Goal: Task Accomplishment & Management: Manage account settings

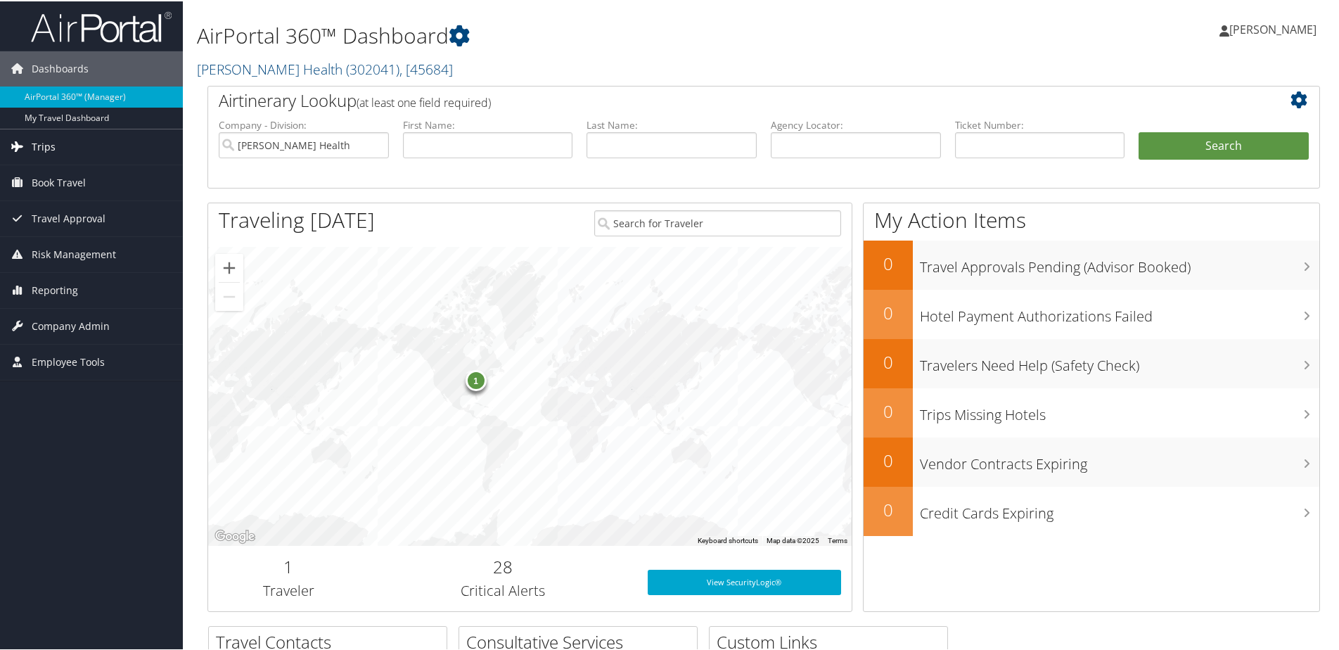
click at [44, 145] on span "Trips" at bounding box center [44, 145] width 24 height 35
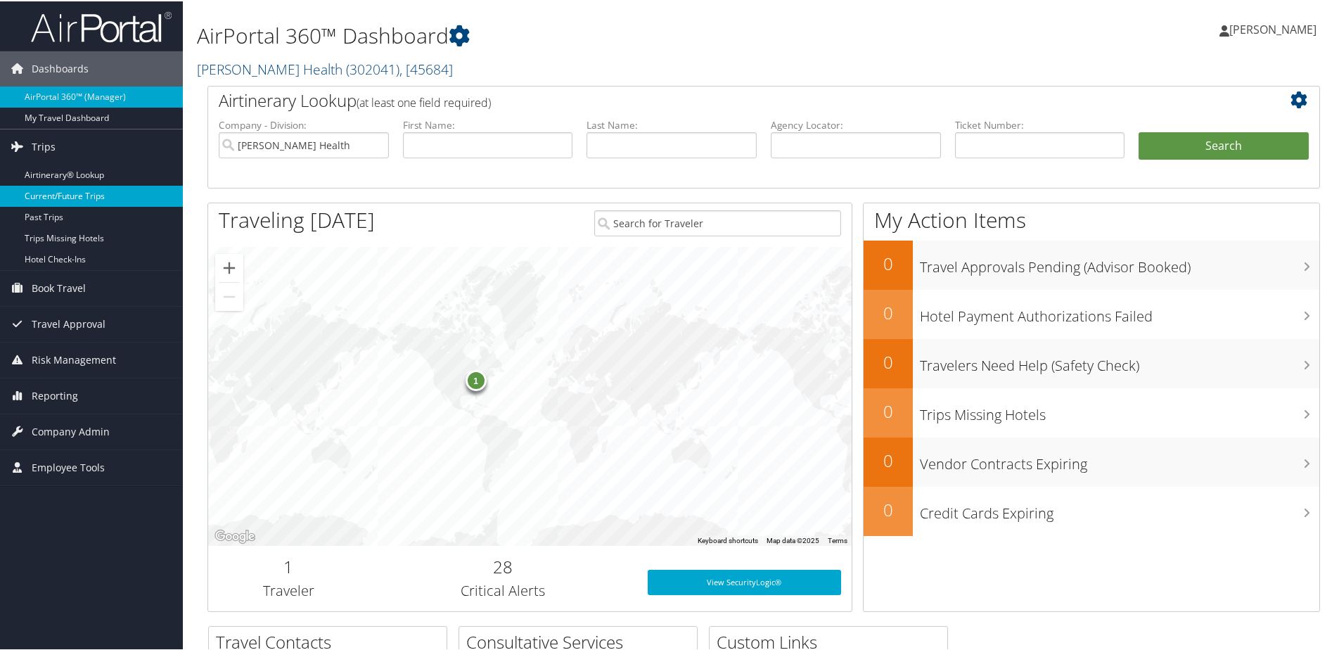
click at [72, 198] on link "Current/Future Trips" at bounding box center [91, 194] width 183 height 21
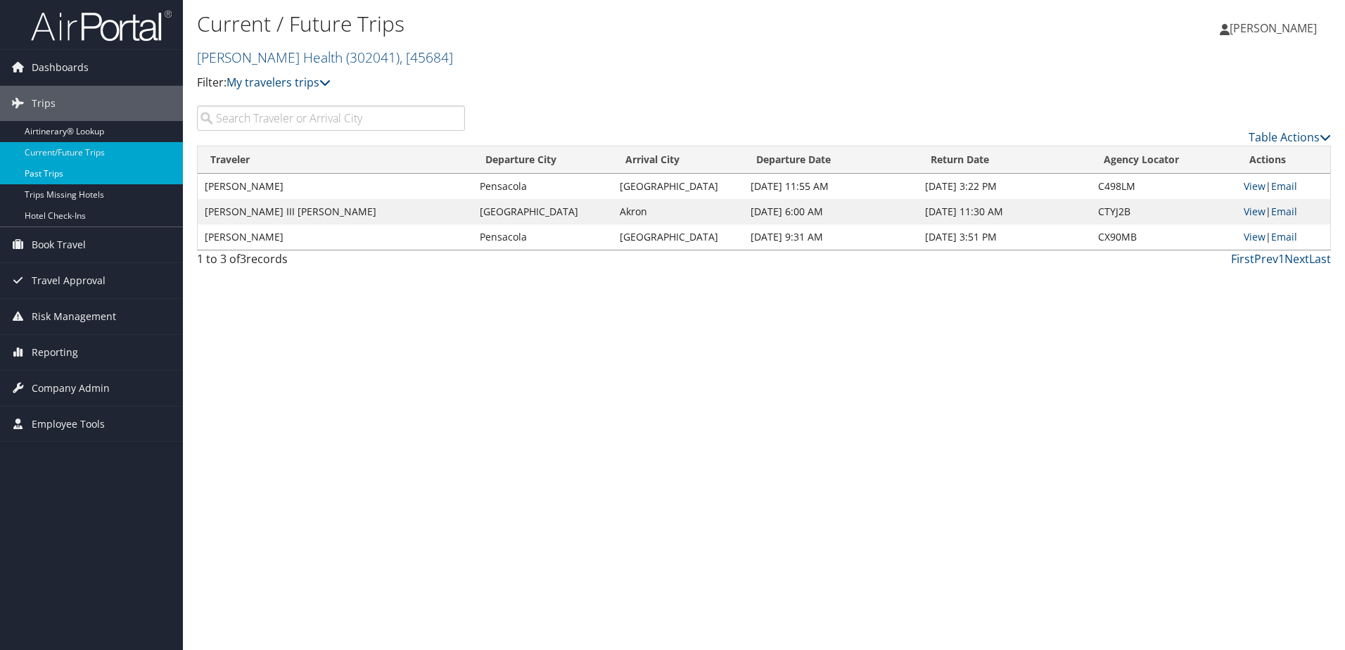
click at [61, 177] on link "Past Trips" at bounding box center [91, 173] width 183 height 21
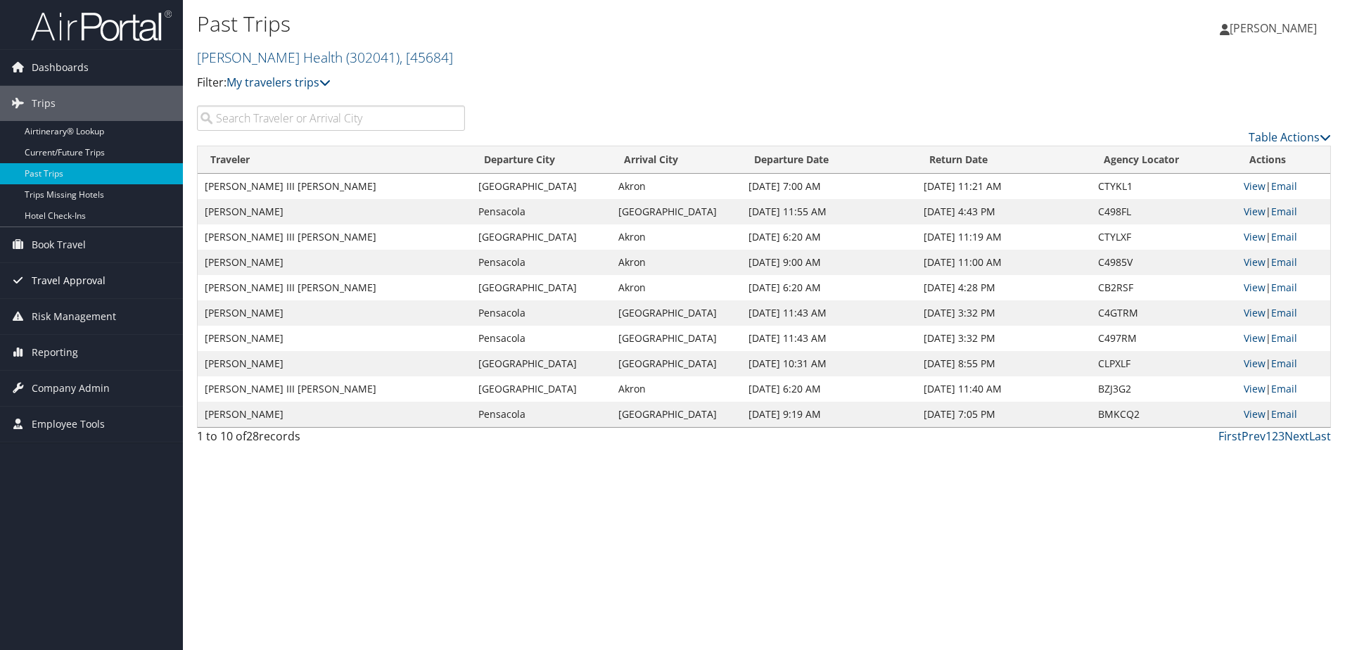
click at [82, 276] on span "Travel Approval" at bounding box center [69, 280] width 74 height 35
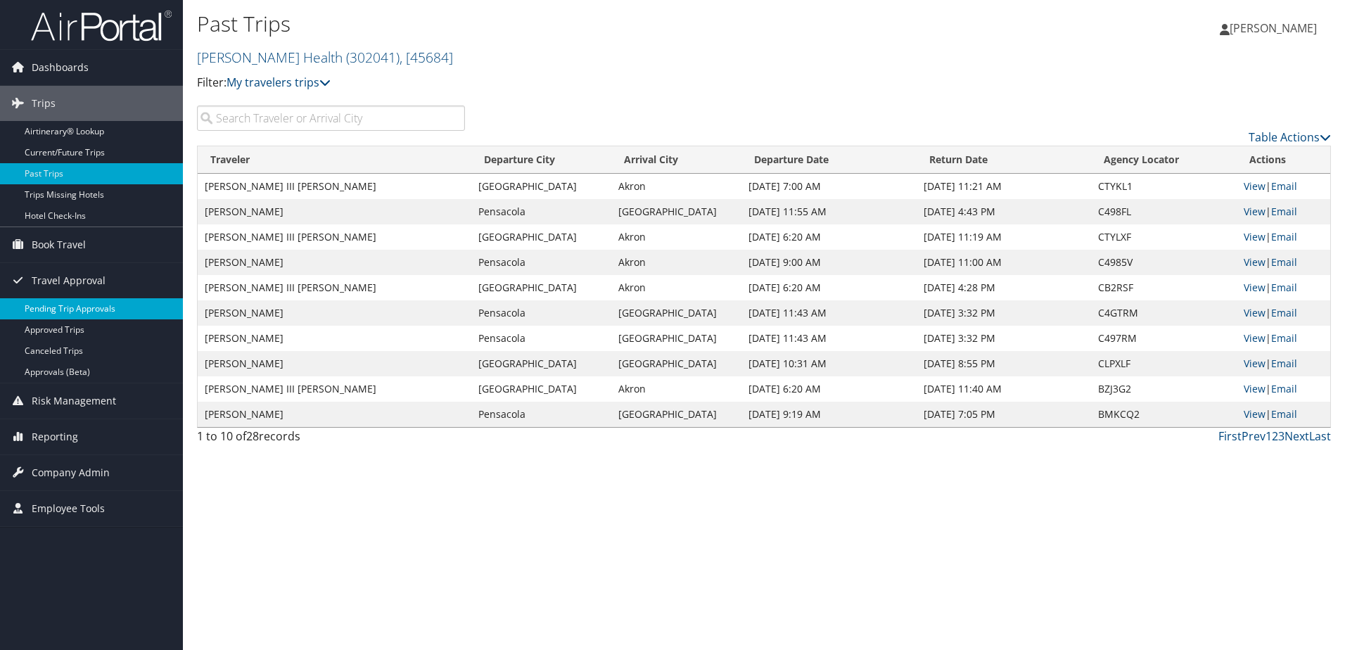
click at [95, 305] on link "Pending Trip Approvals" at bounding box center [91, 308] width 183 height 21
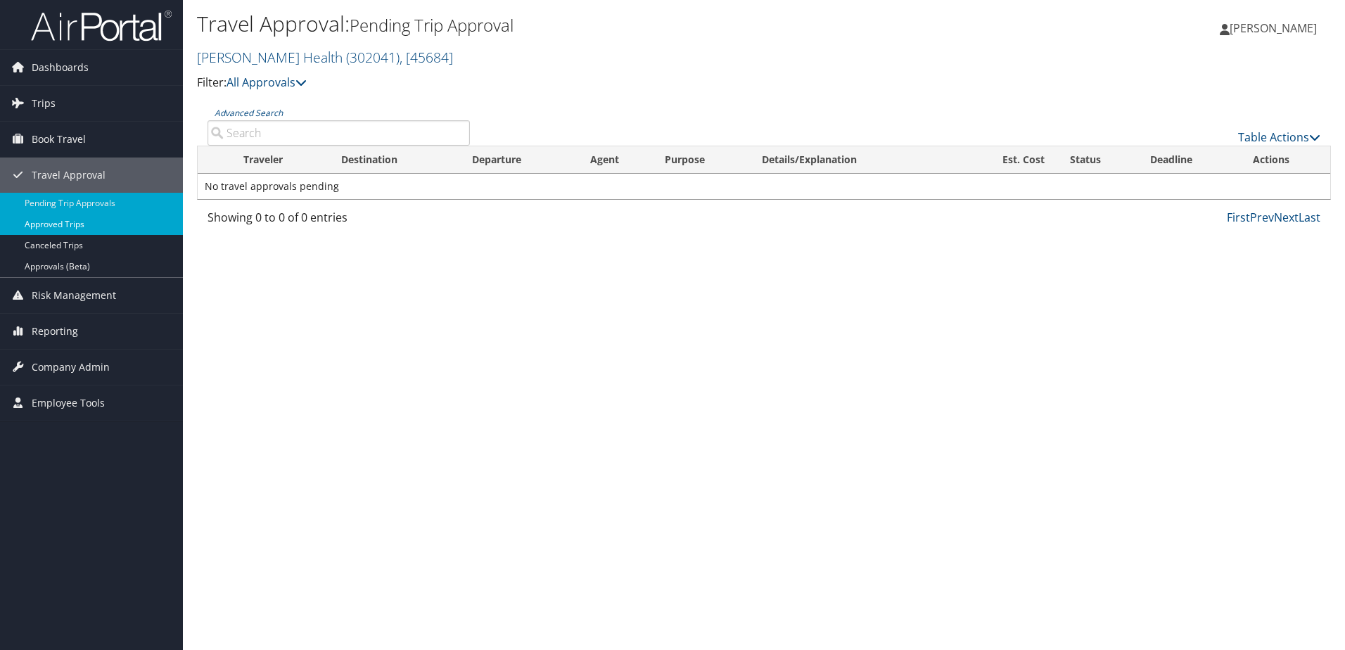
click at [75, 229] on link "Approved Trips" at bounding box center [91, 224] width 183 height 21
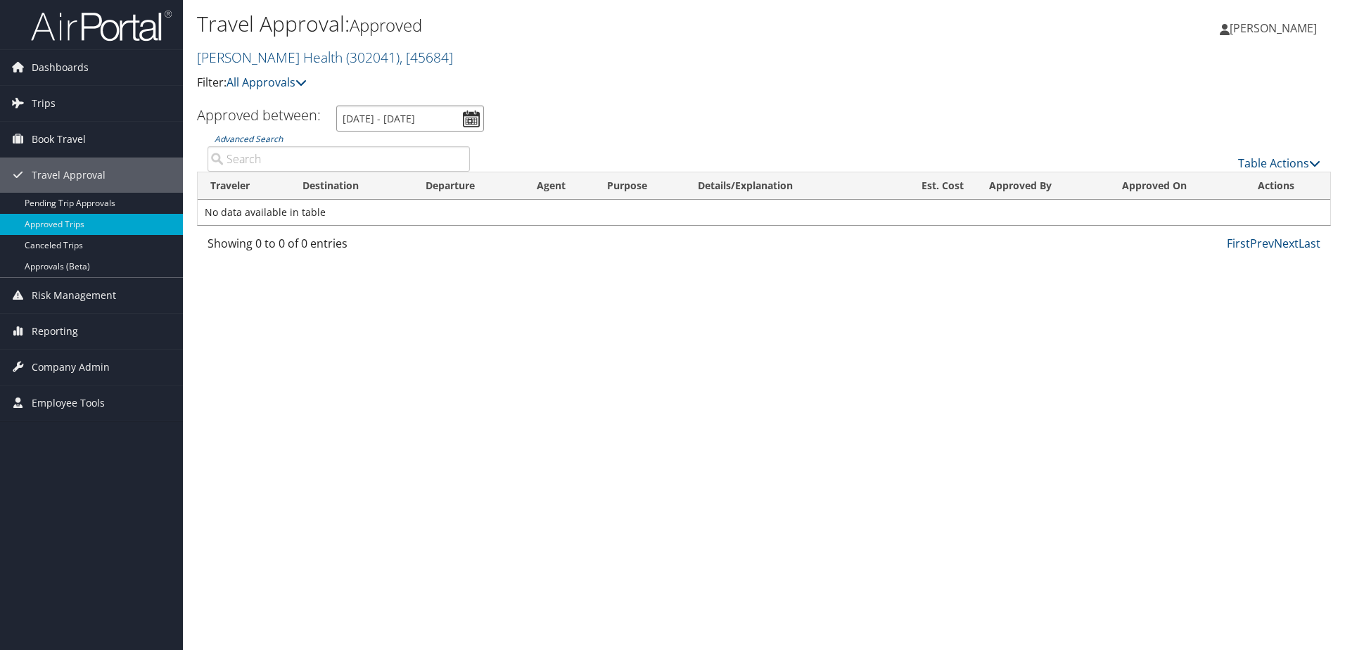
click at [461, 120] on input "9/8/2025 - 10/8/2025" at bounding box center [410, 118] width 148 height 26
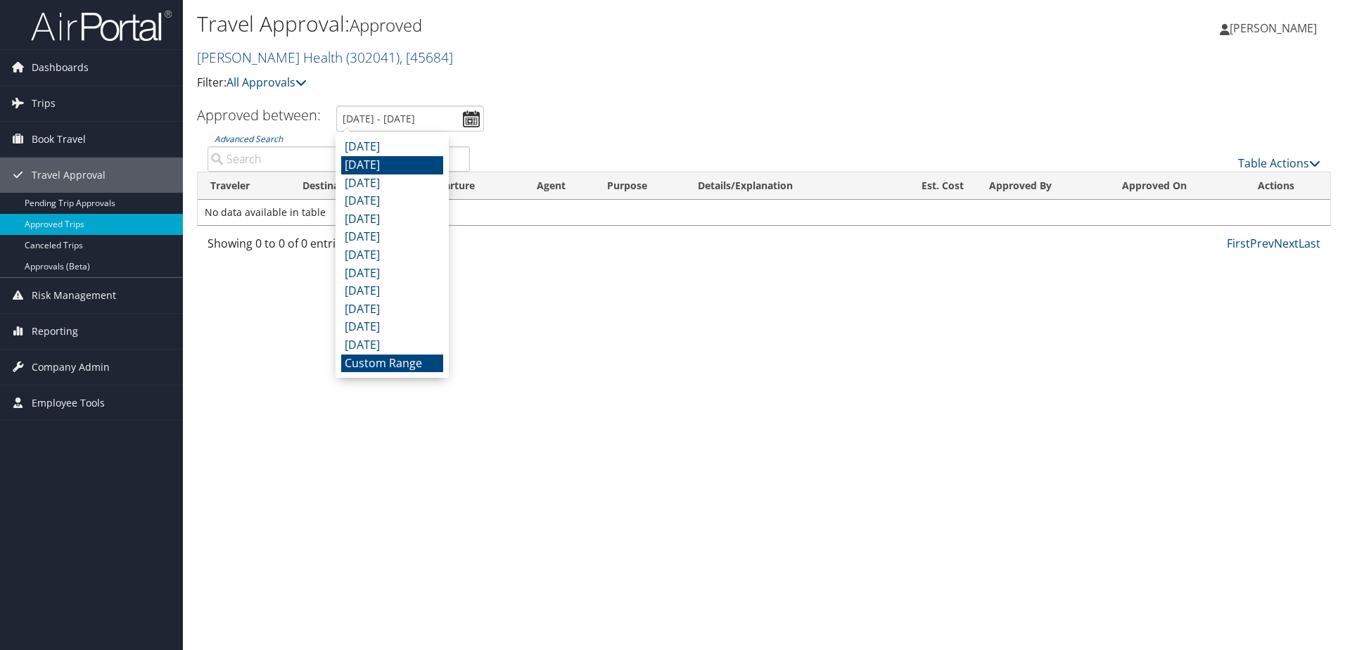
click at [396, 160] on li "August 2025" at bounding box center [392, 165] width 102 height 18
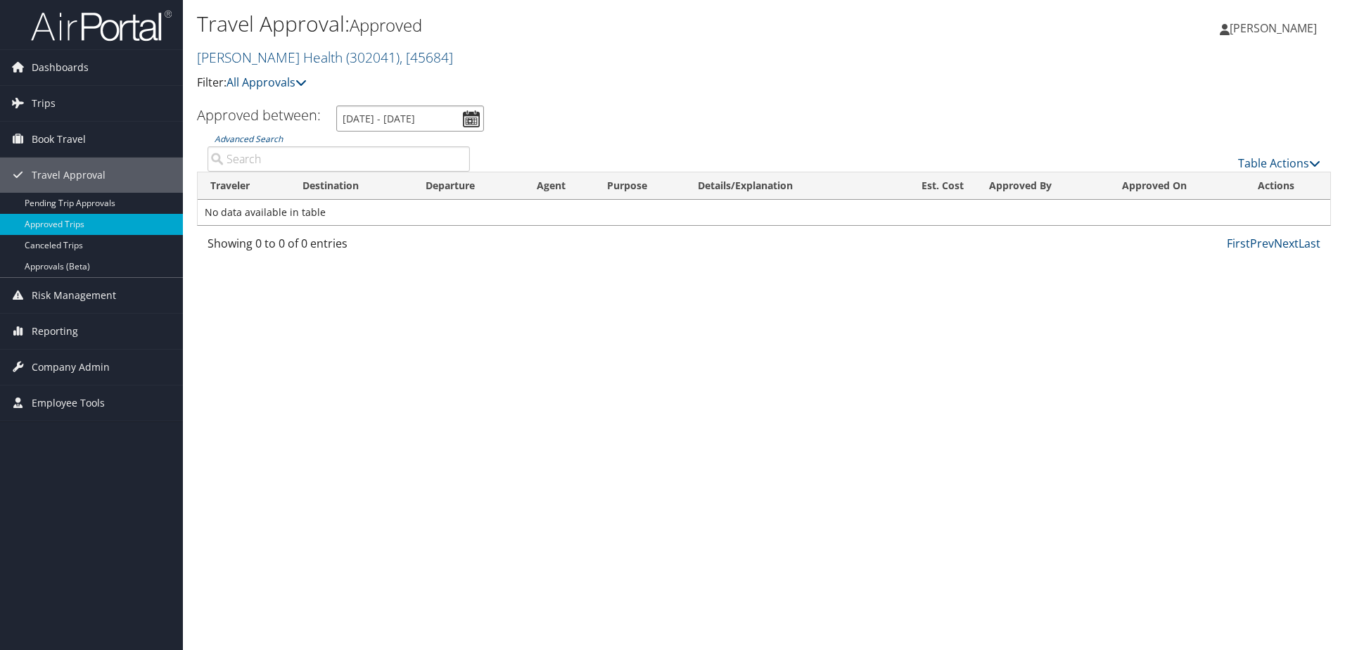
click at [468, 122] on input "8/1/2025 - 8/31/2025" at bounding box center [410, 118] width 148 height 26
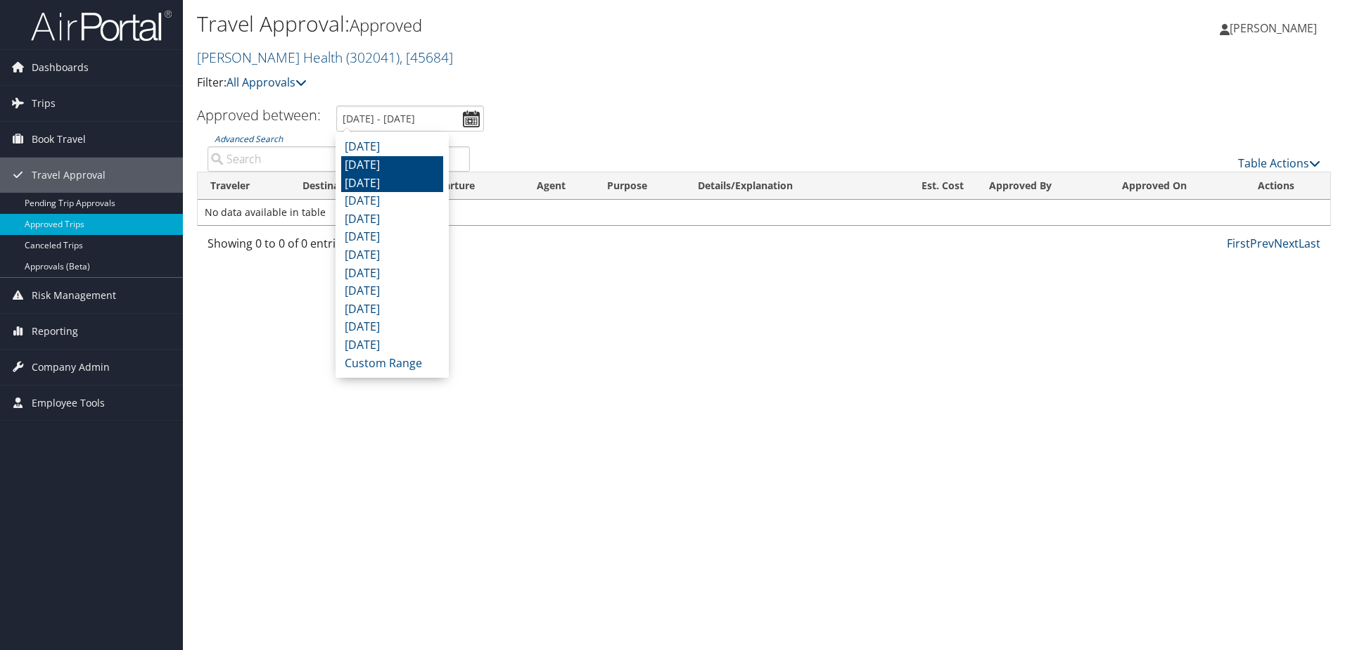
click at [402, 184] on li "July 2025" at bounding box center [392, 183] width 102 height 18
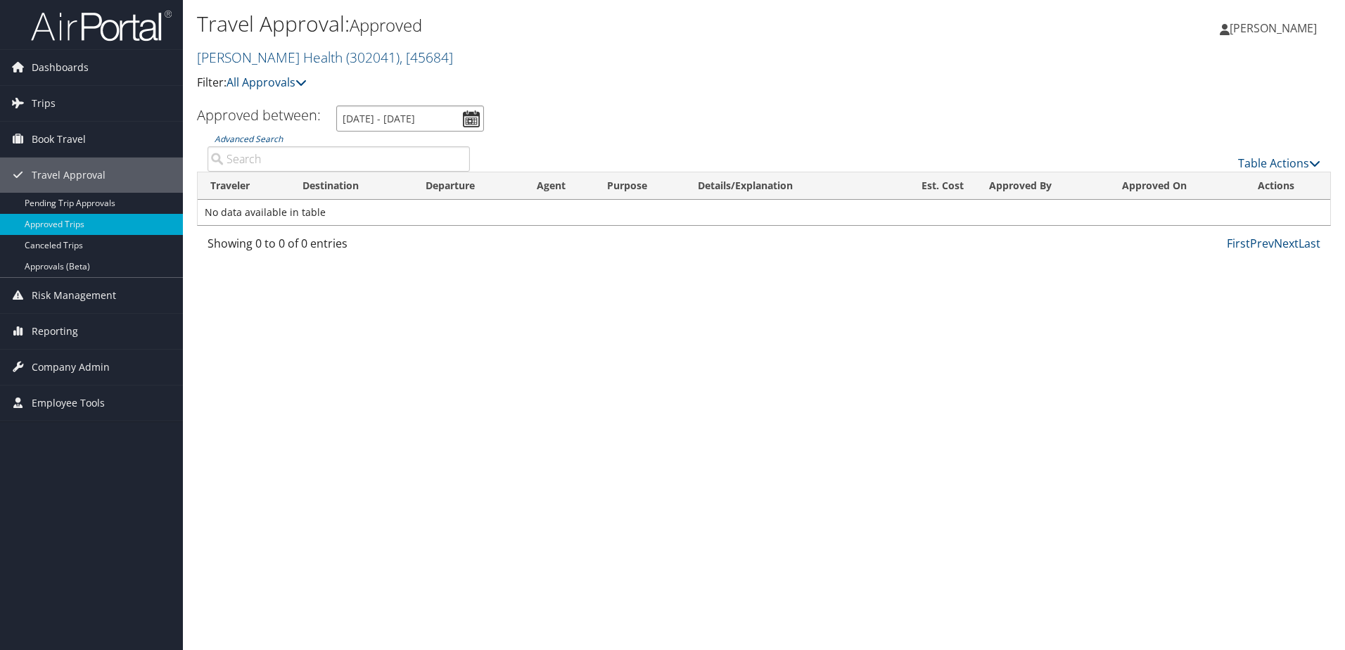
click at [469, 123] on input "7/1/2025 - 7/31/2025" at bounding box center [410, 118] width 148 height 26
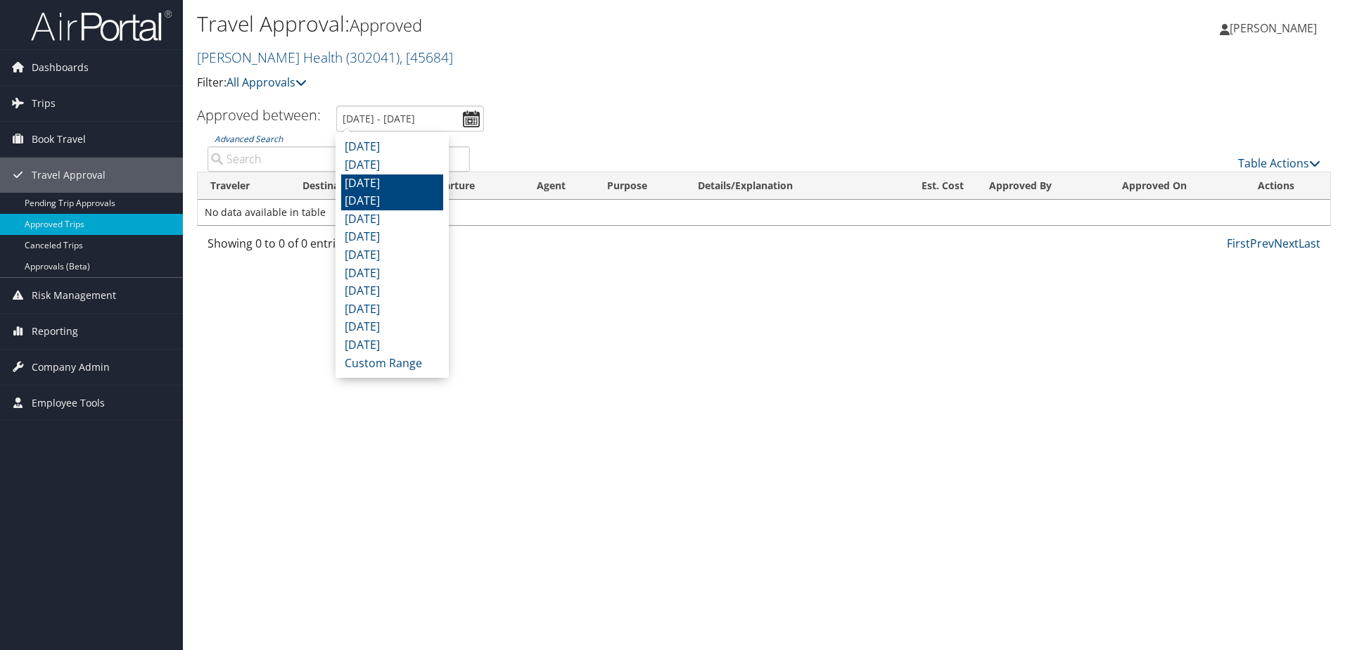
click at [398, 207] on li "June 2025" at bounding box center [392, 201] width 102 height 18
type input "6/1/2025 - 6/30/2025"
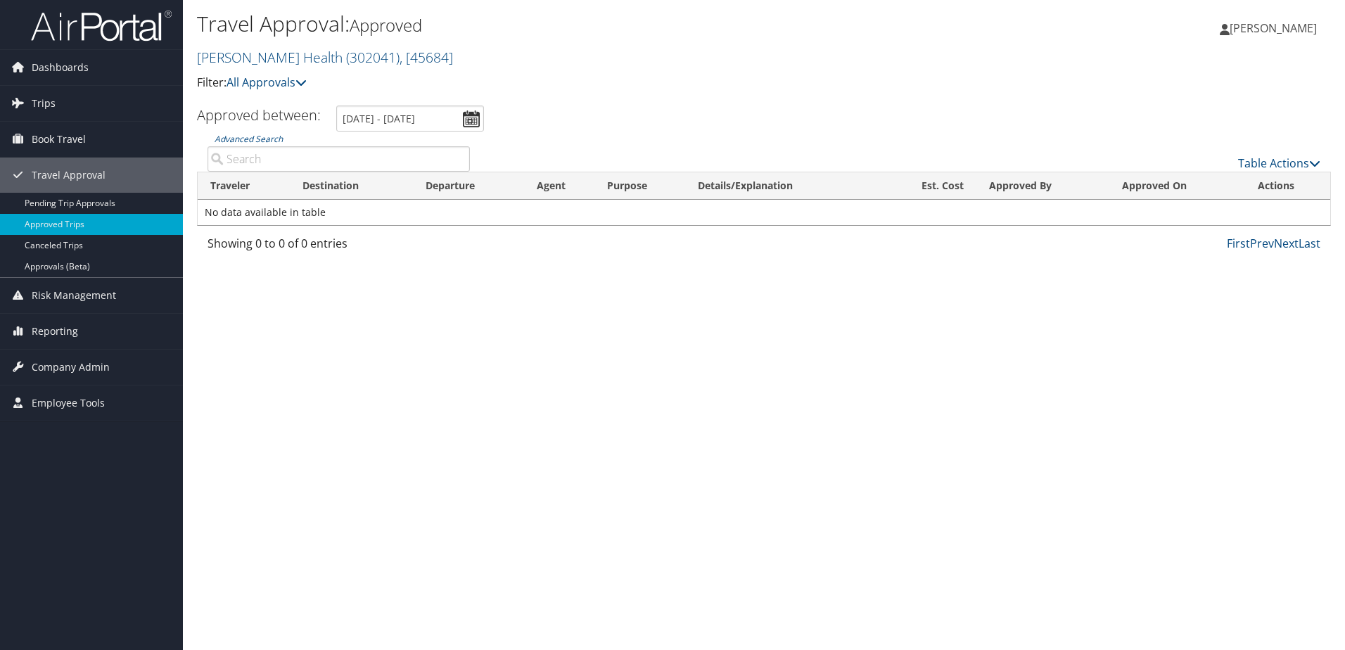
click at [487, 94] on div "Travel Approval: Approved Aultman Health ( 302041 ) , [ 45684 ] Filter: All App…" at bounding box center [575, 56] width 756 height 98
click at [44, 271] on link "Approvals (Beta)" at bounding box center [91, 266] width 183 height 21
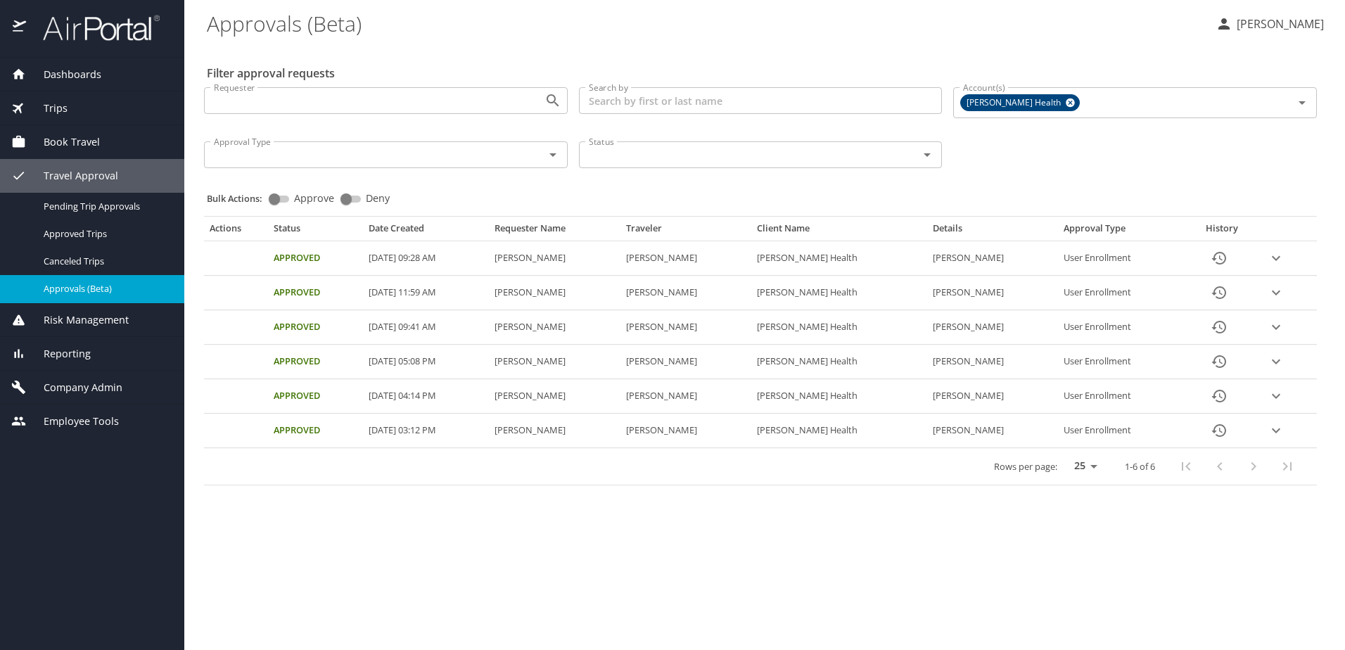
click at [1281, 256] on icon "expand row" at bounding box center [1275, 258] width 17 height 17
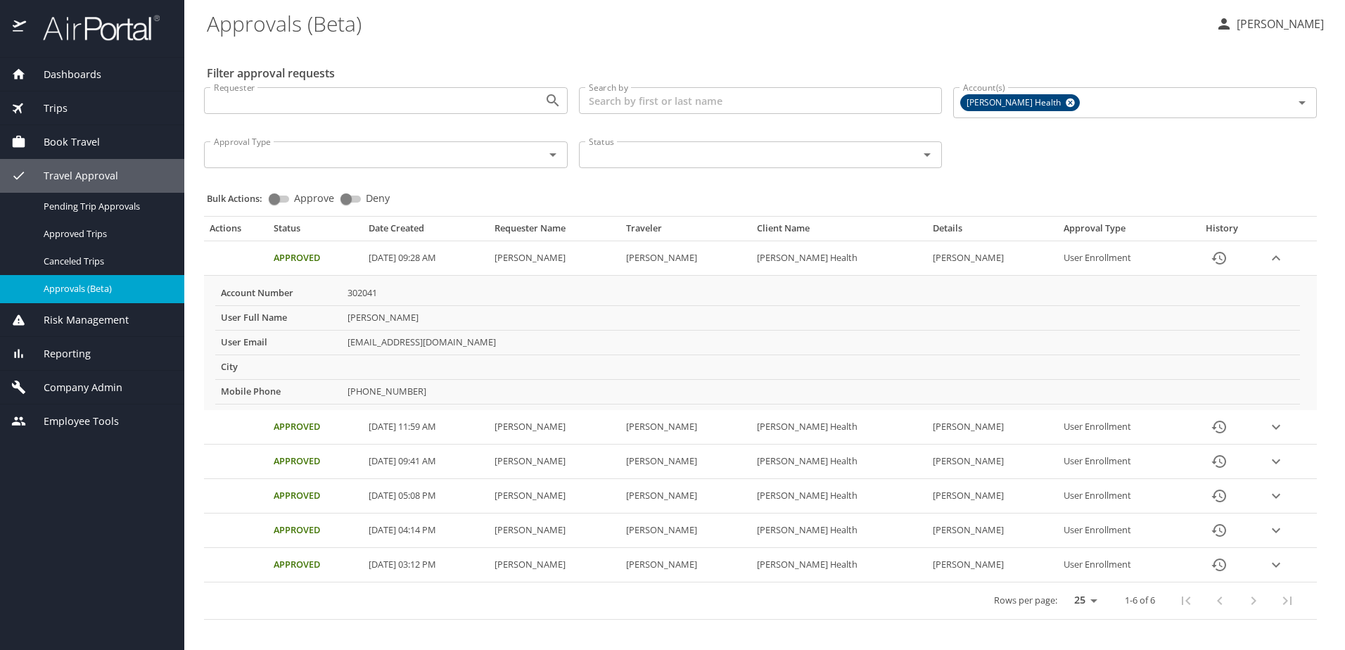
click at [1281, 256] on icon "expand row" at bounding box center [1275, 258] width 17 height 17
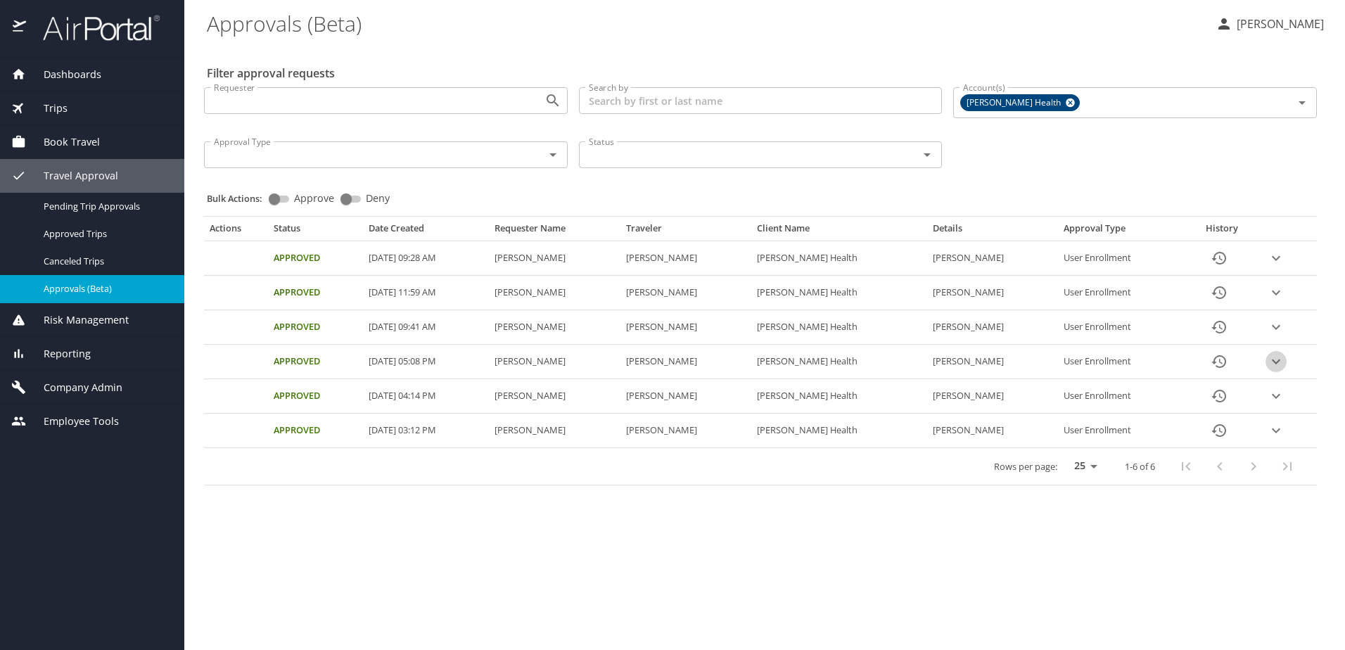
click at [1280, 361] on icon "expand row" at bounding box center [1275, 361] width 8 height 5
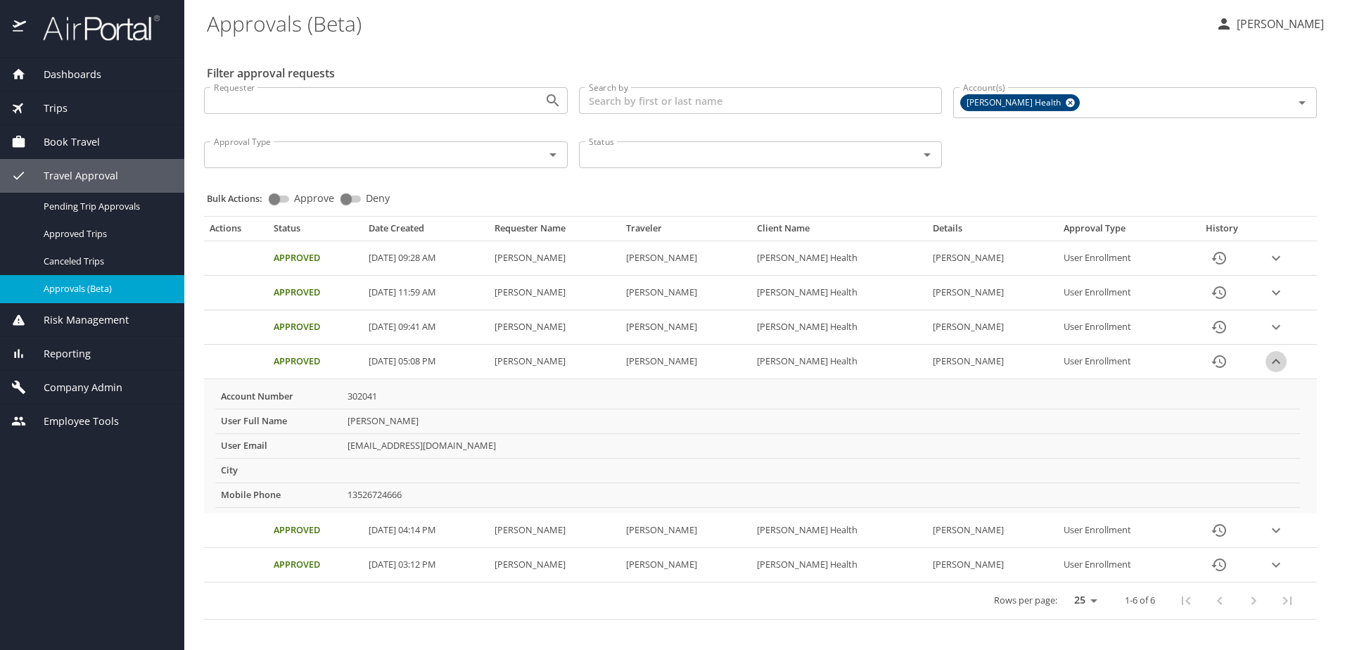
click at [1281, 361] on icon "expand row" at bounding box center [1275, 361] width 17 height 17
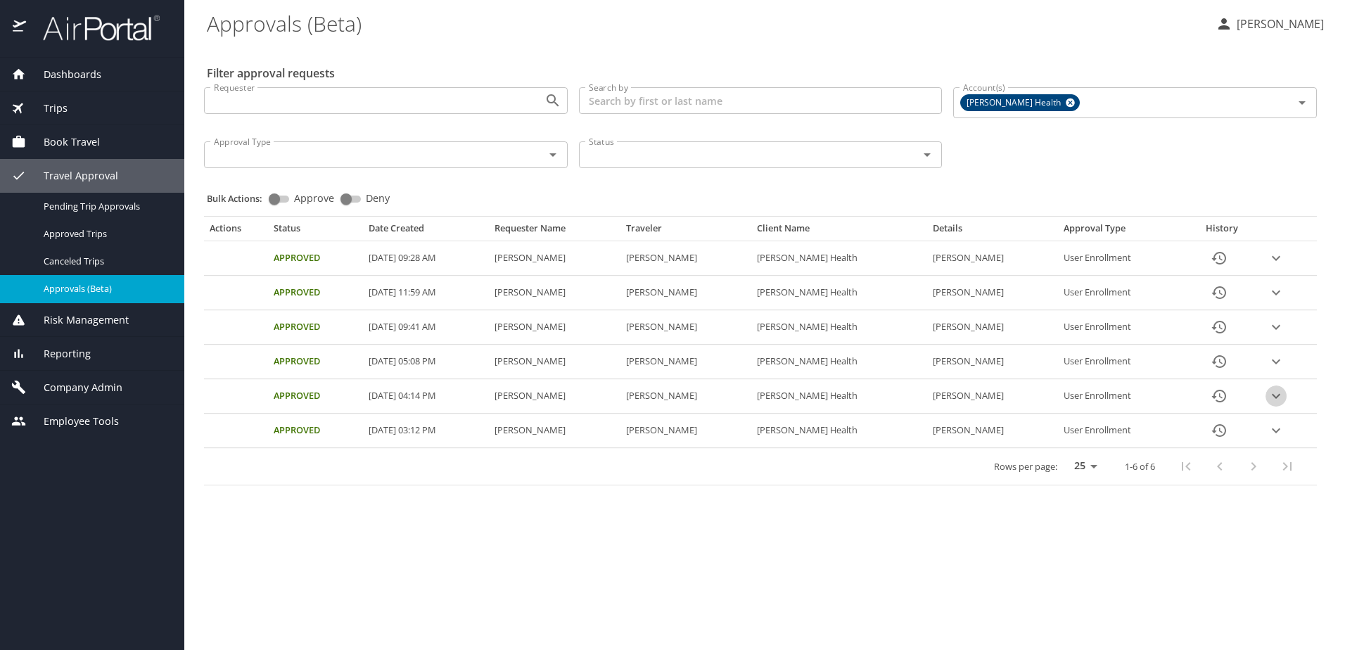
click at [1281, 393] on icon "expand row" at bounding box center [1275, 395] width 17 height 17
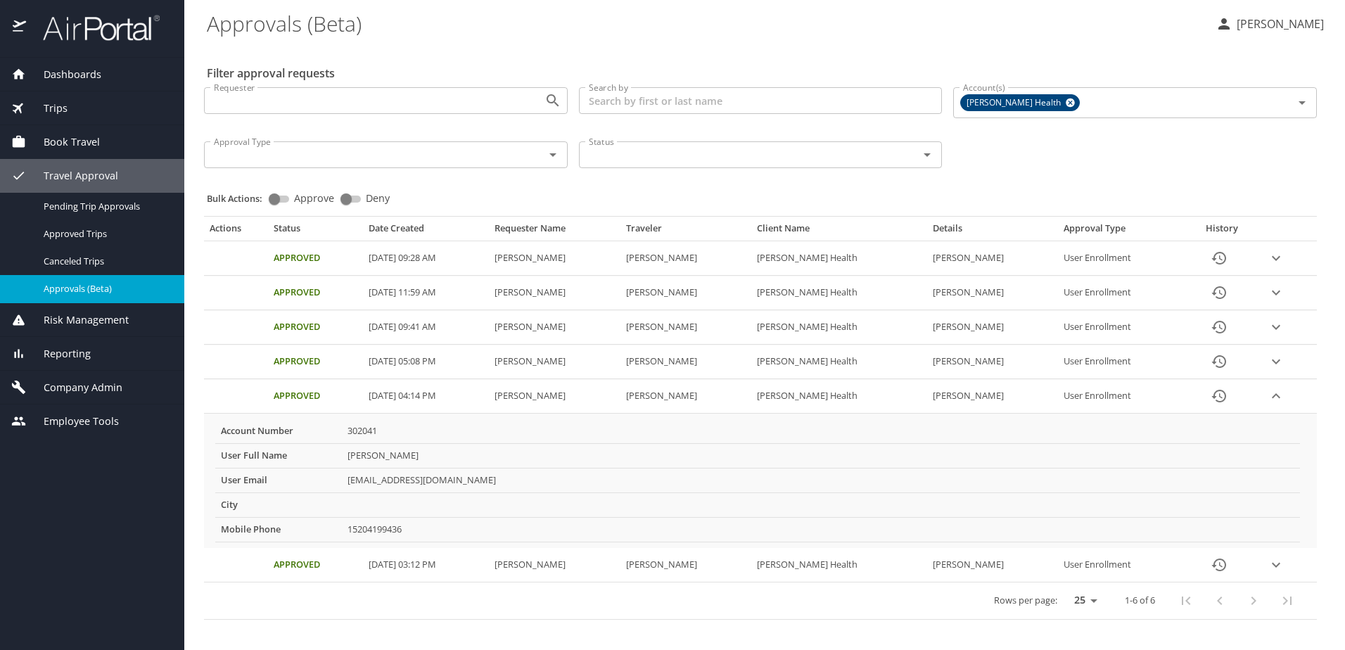
click at [1281, 398] on icon "expand row" at bounding box center [1275, 395] width 17 height 17
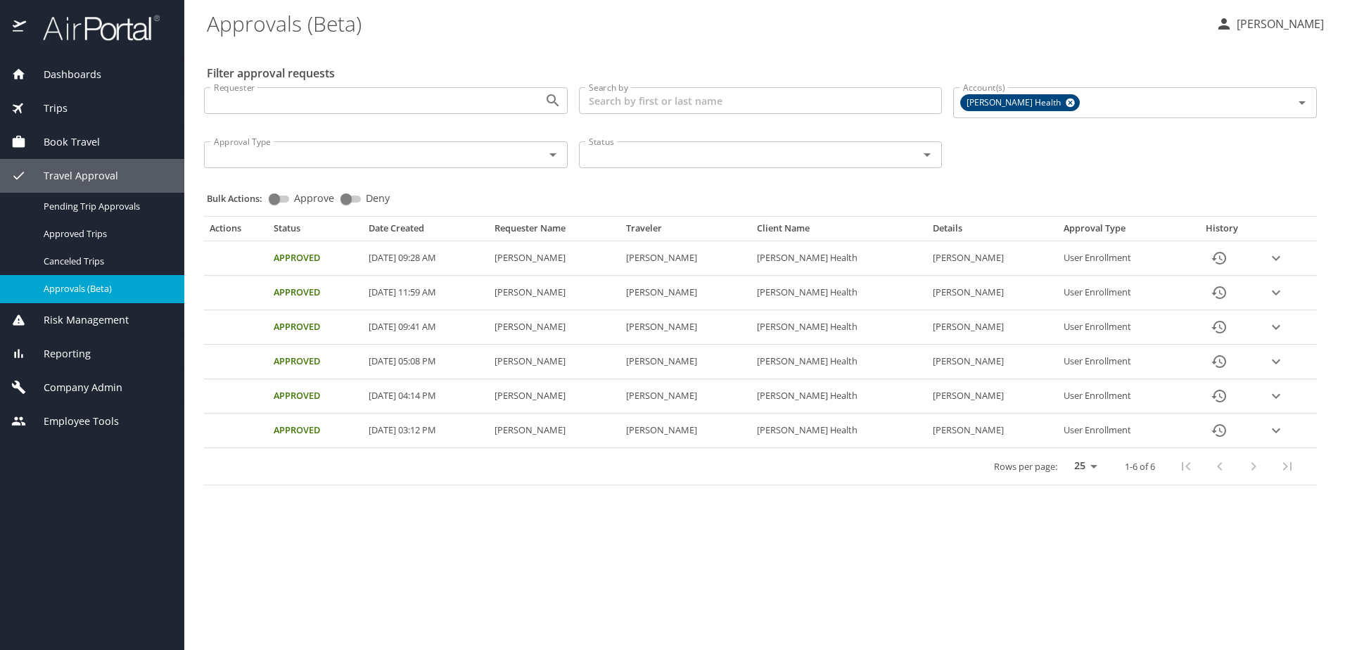
click at [73, 69] on span "Dashboards" at bounding box center [63, 74] width 75 height 15
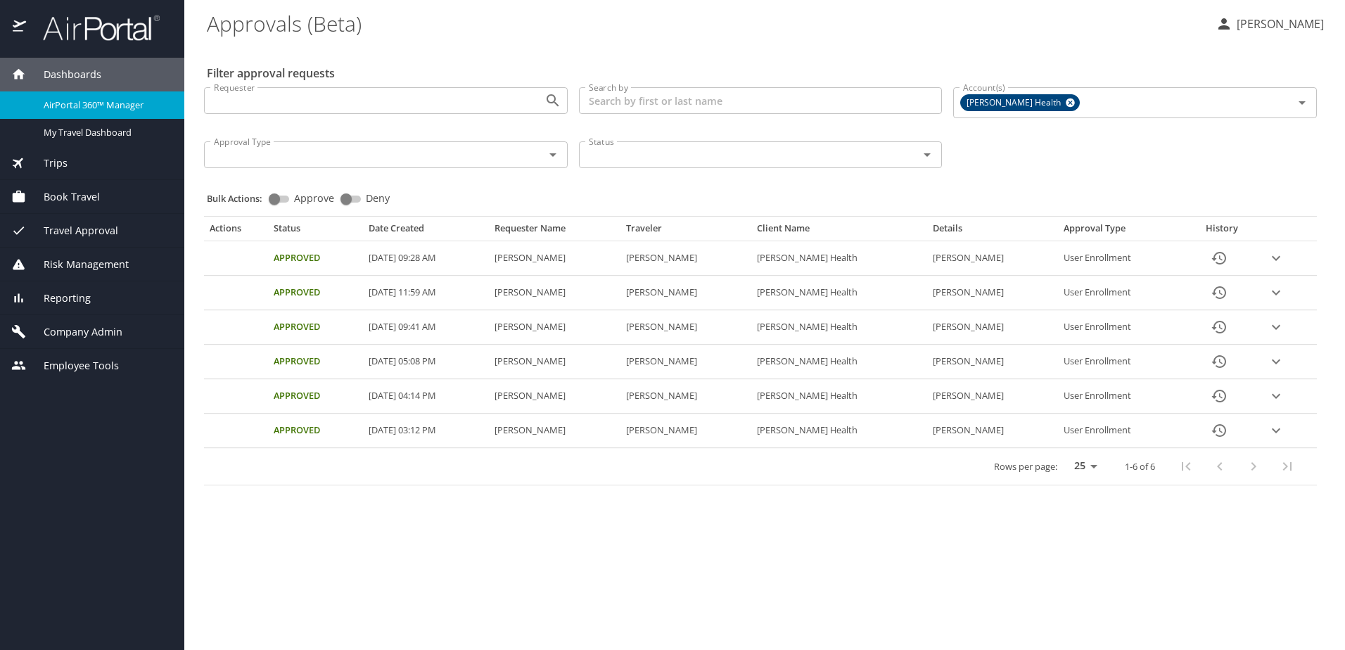
click at [77, 72] on span "Dashboards" at bounding box center [63, 74] width 75 height 15
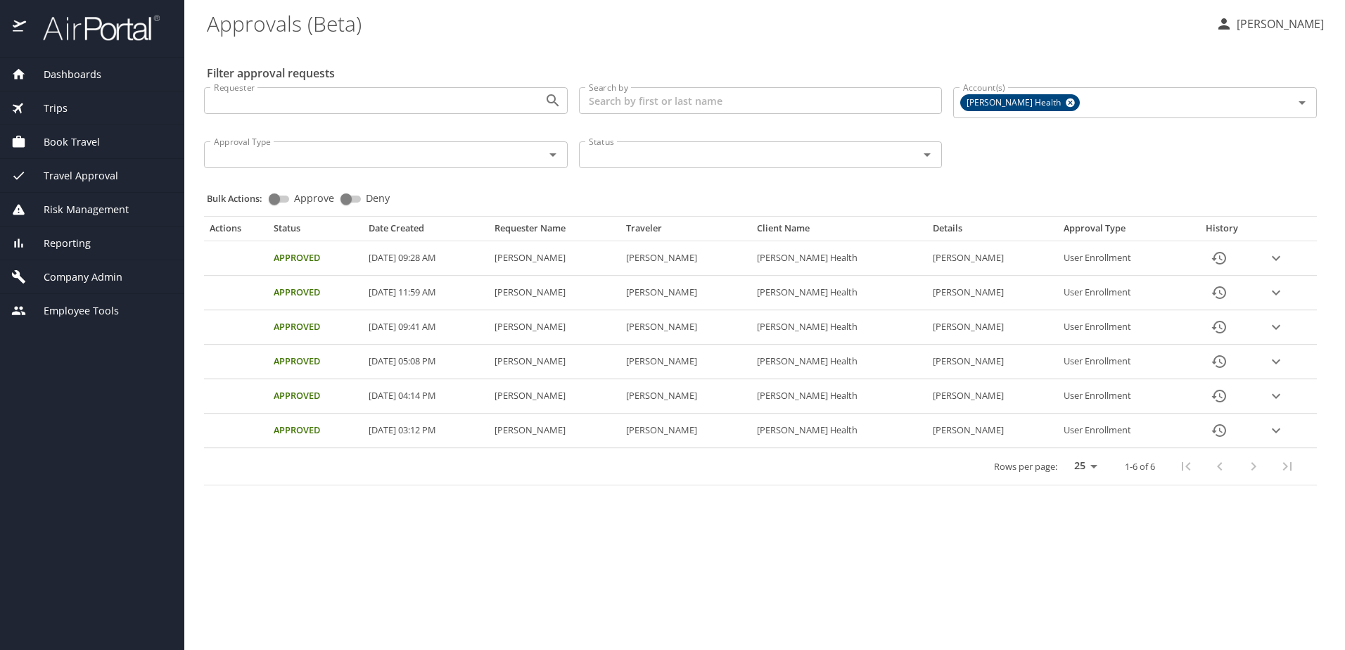
click at [75, 76] on span "Dashboards" at bounding box center [63, 74] width 75 height 15
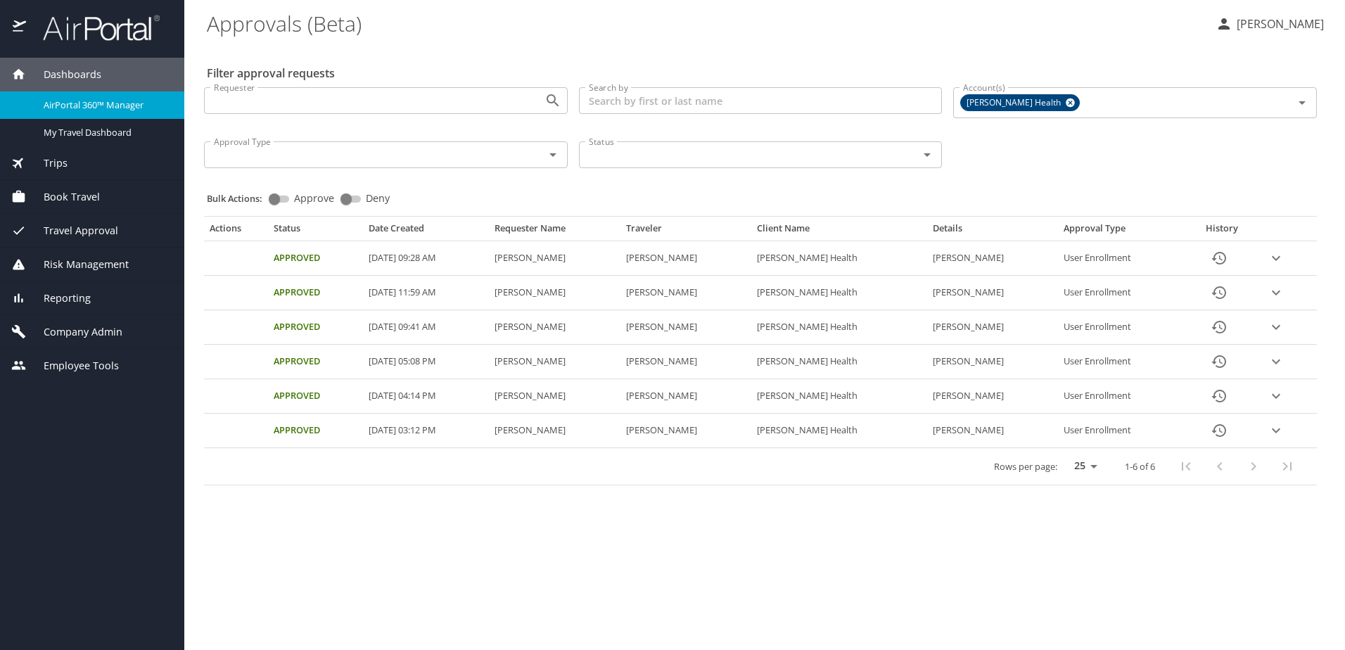
click at [82, 72] on span "Dashboards" at bounding box center [63, 74] width 75 height 15
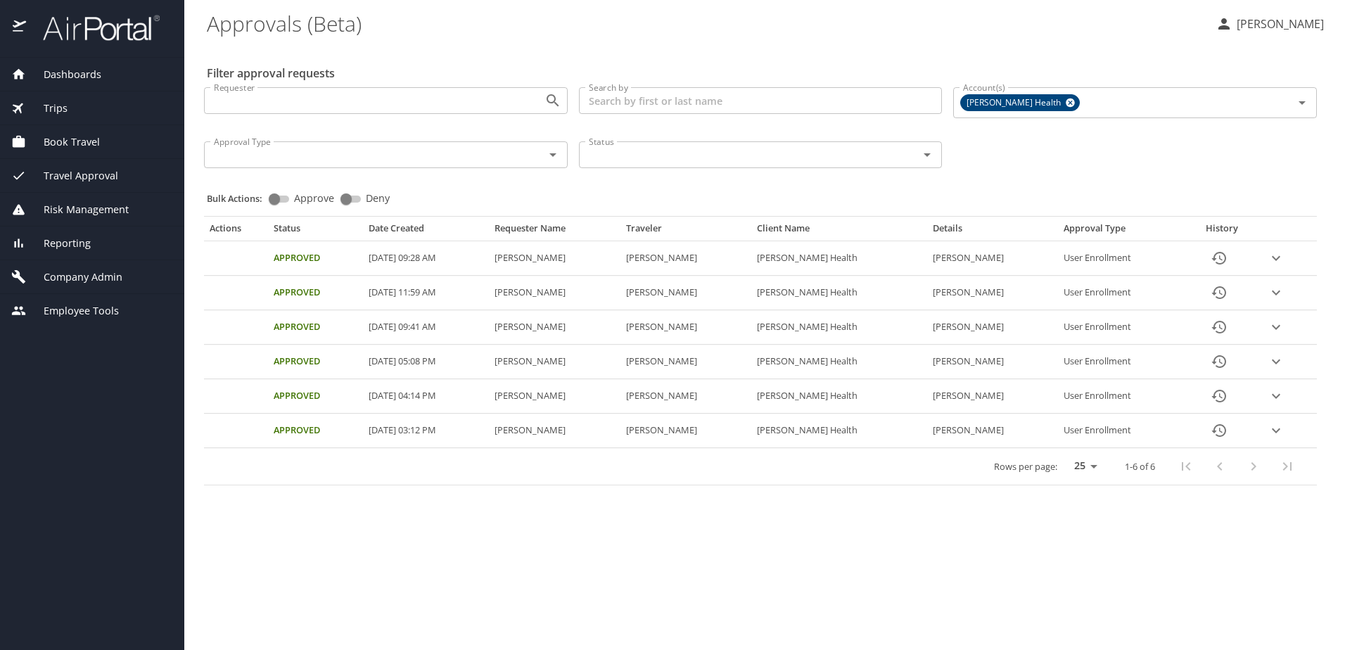
click at [82, 70] on span "Dashboards" at bounding box center [63, 74] width 75 height 15
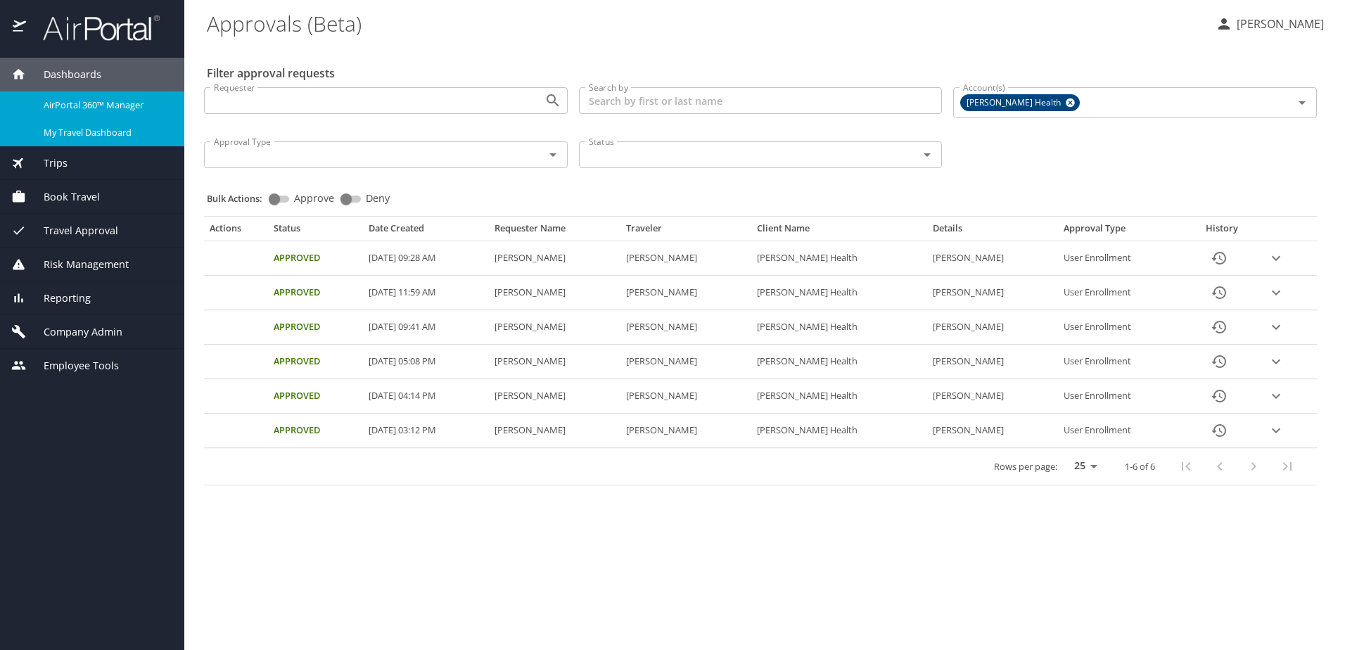
click at [94, 126] on span "My Travel Dashboard" at bounding box center [106, 132] width 124 height 13
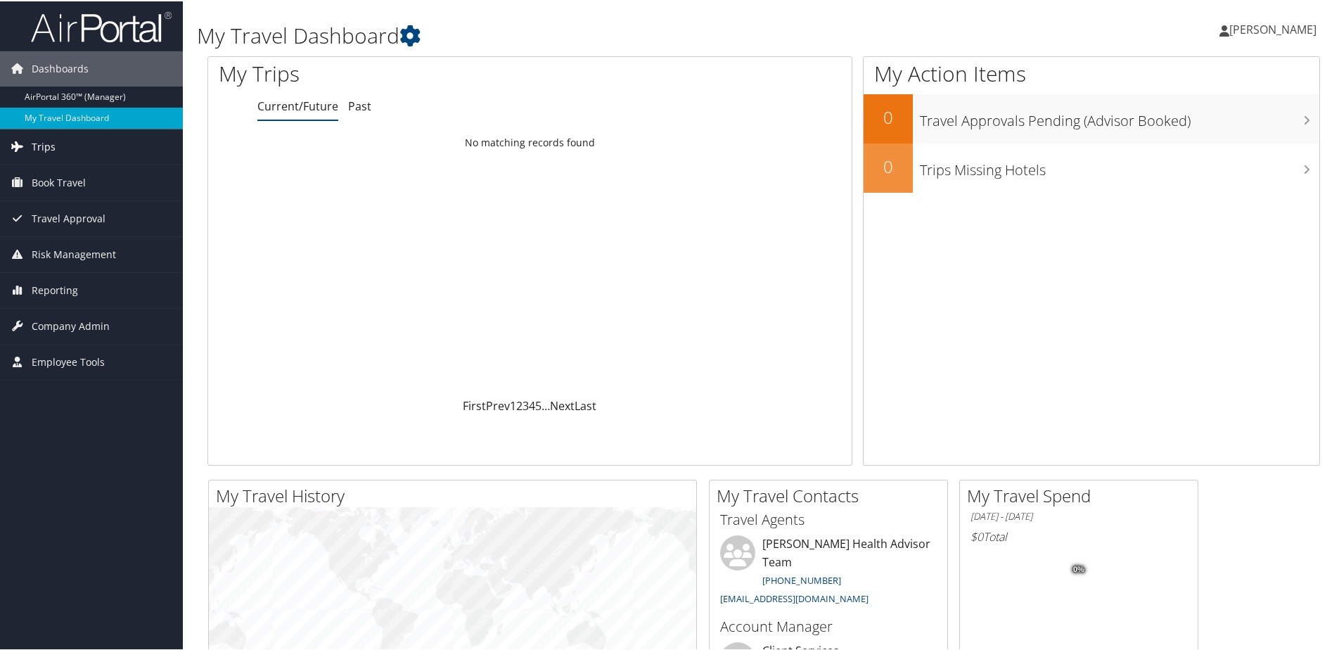
click at [47, 145] on span "Trips" at bounding box center [44, 145] width 24 height 35
click at [62, 508] on div "Dashboards AirPortal 360™ (Manager) My Travel Dashboard Trips Airtinerary® Look…" at bounding box center [672, 531] width 1345 height 1063
click at [88, 543] on div "Dashboards AirPortal 360™ (Manager) My Travel Dashboard Trips Airtinerary® Look…" at bounding box center [672, 531] width 1345 height 1063
click at [43, 534] on div "Dashboards AirPortal 360™ (Manager) My Travel Dashboard Trips Airtinerary® Look…" at bounding box center [672, 531] width 1345 height 1063
click at [75, 319] on span "Travel Approval" at bounding box center [69, 322] width 74 height 35
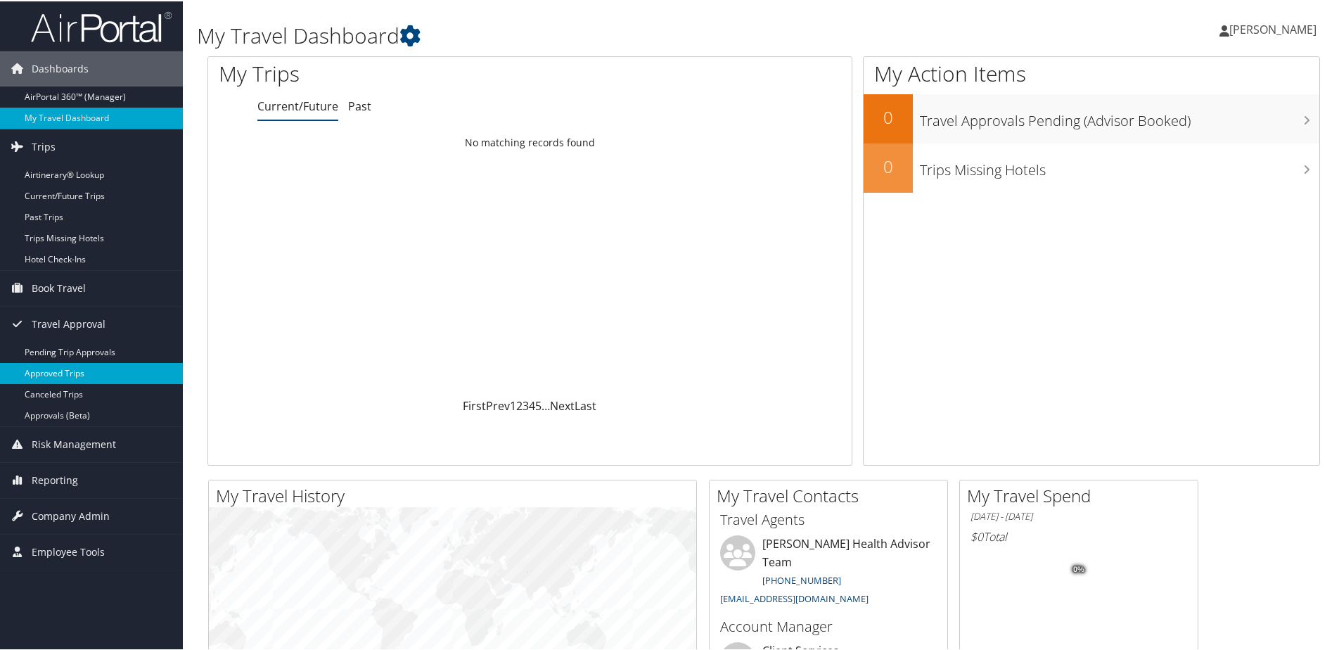
click at [72, 373] on link "Approved Trips" at bounding box center [91, 371] width 183 height 21
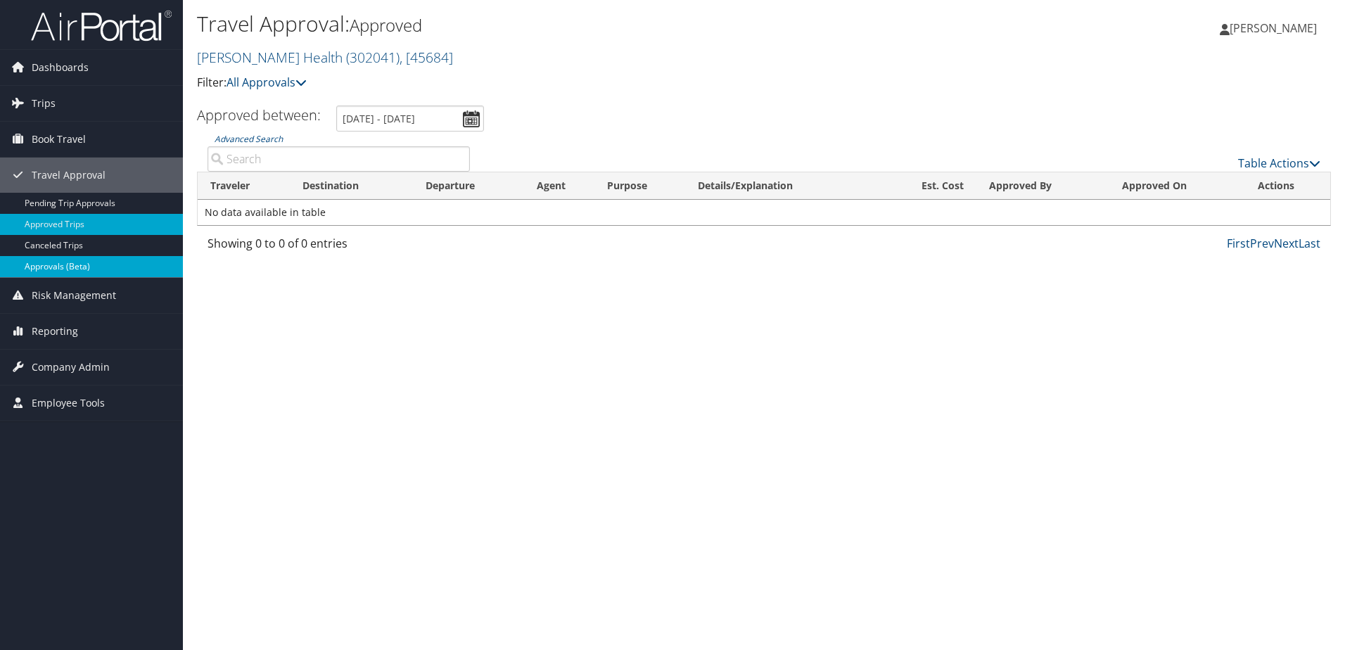
click at [45, 268] on link "Approvals (Beta)" at bounding box center [91, 266] width 183 height 21
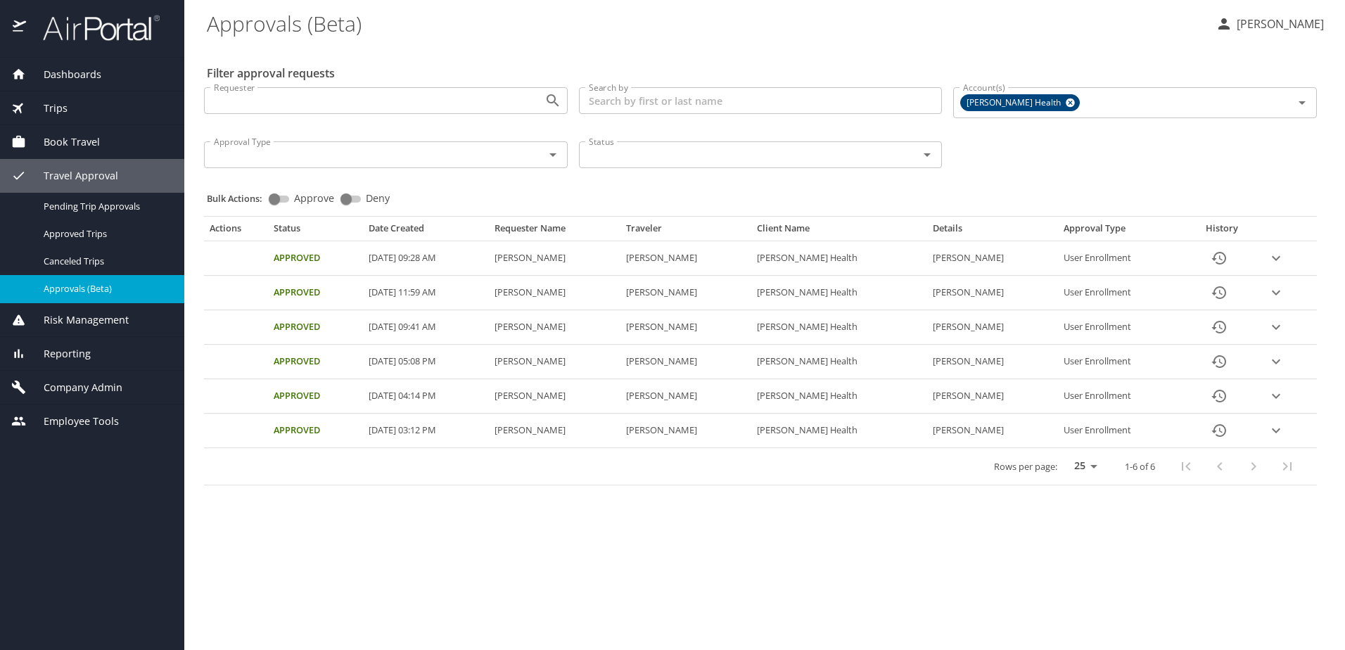
click at [1281, 252] on icon "expand row" at bounding box center [1275, 258] width 17 height 17
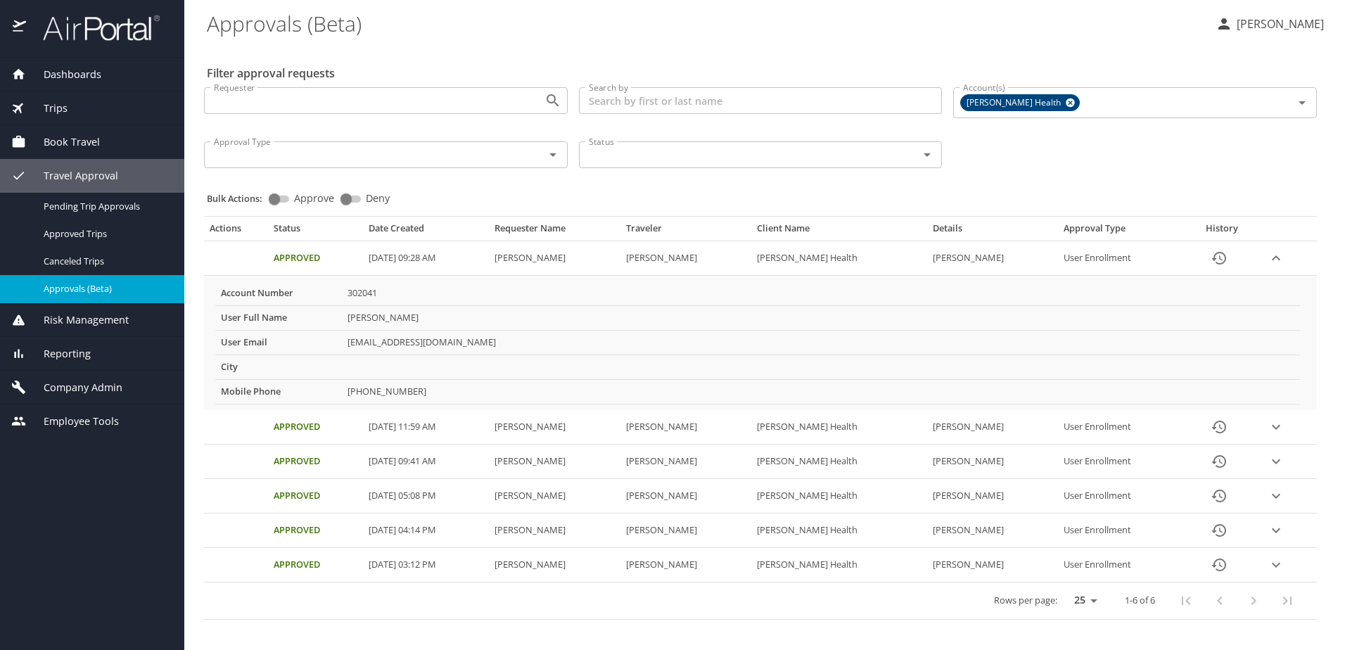
click at [1283, 255] on icon "expand row" at bounding box center [1275, 258] width 17 height 17
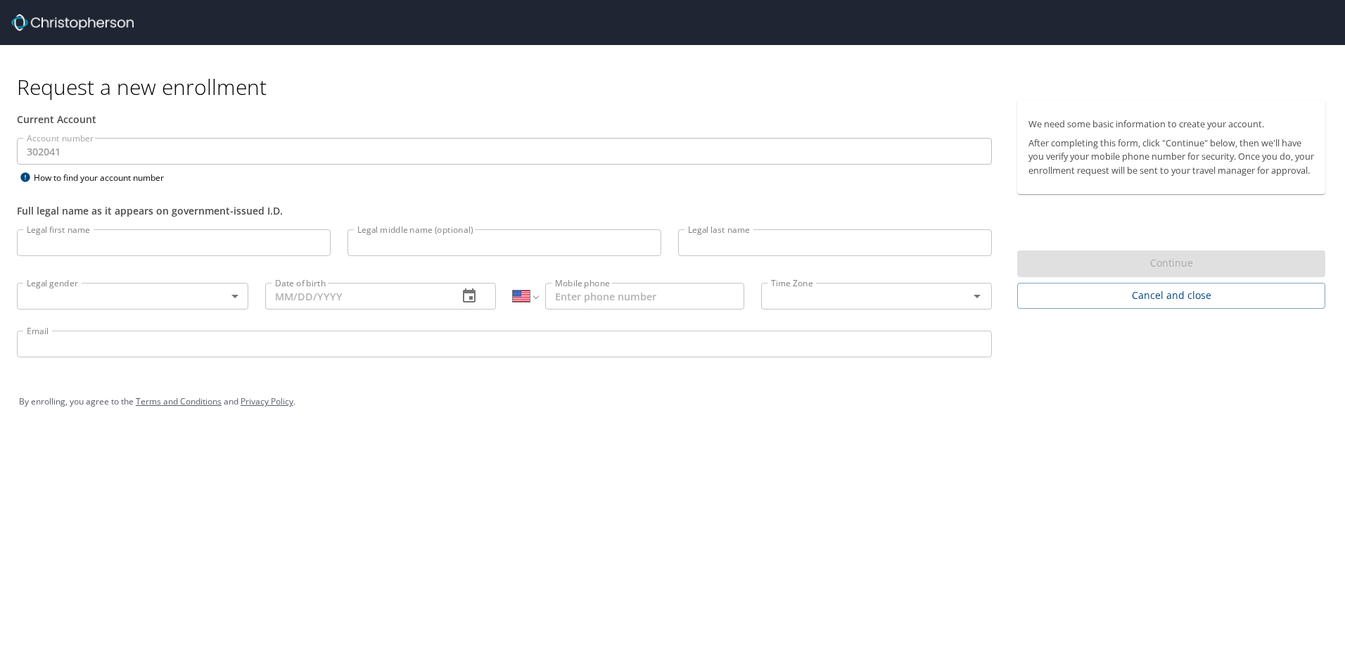
select select "US"
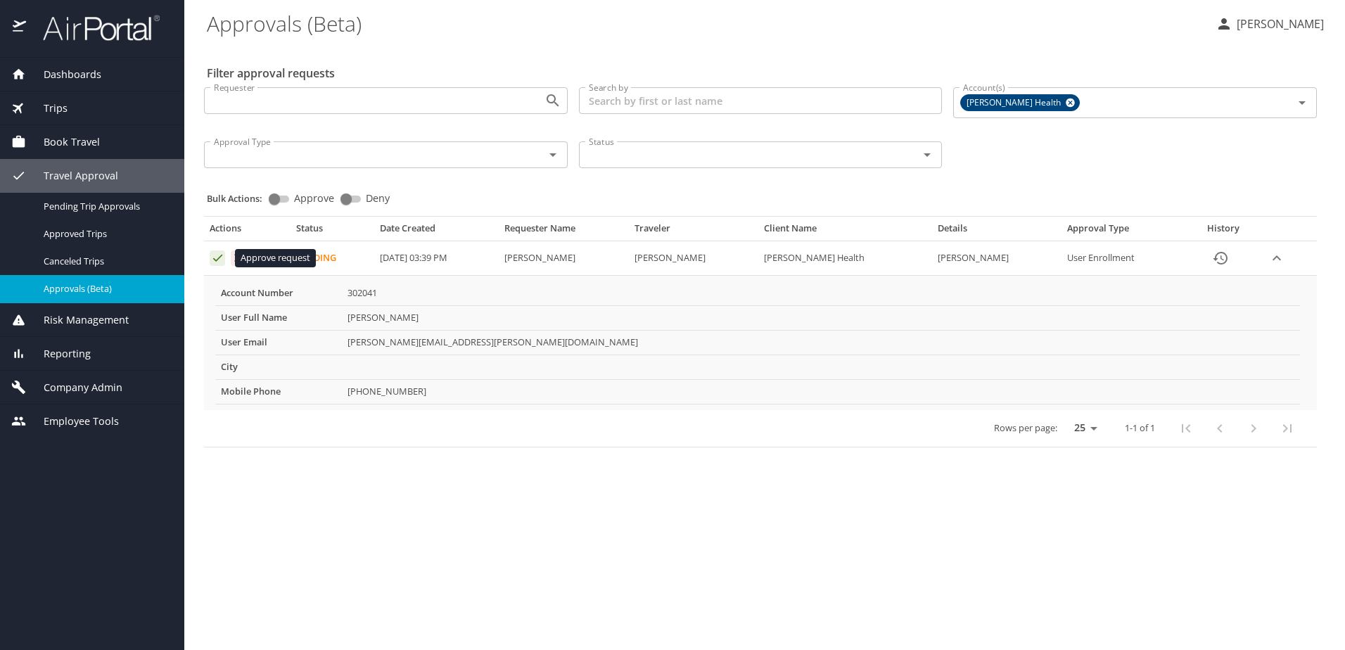
click at [217, 258] on icon "Approval table" at bounding box center [217, 257] width 13 height 13
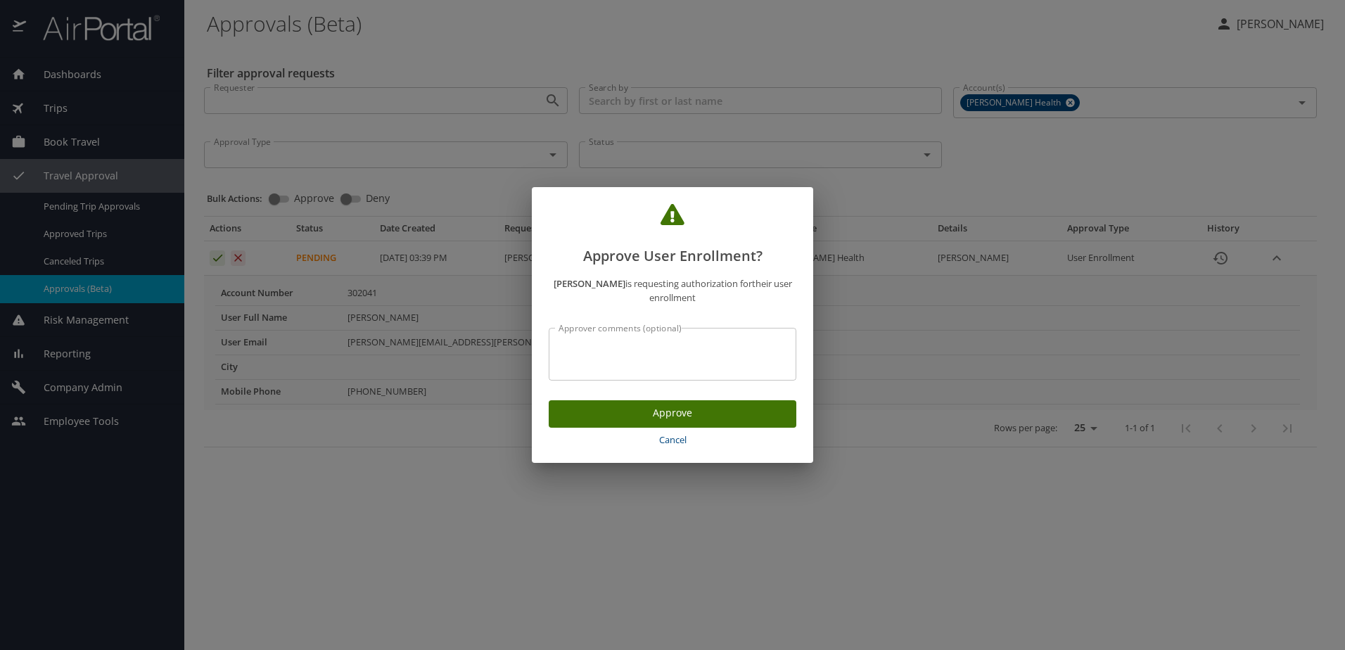
click at [619, 350] on textarea "Approver comments (optional)" at bounding box center [672, 354] width 228 height 27
type textarea "Recruitment Site Visit"
click at [672, 415] on span "Approve" at bounding box center [672, 413] width 225 height 18
